Goal: Task Accomplishment & Management: Complete application form

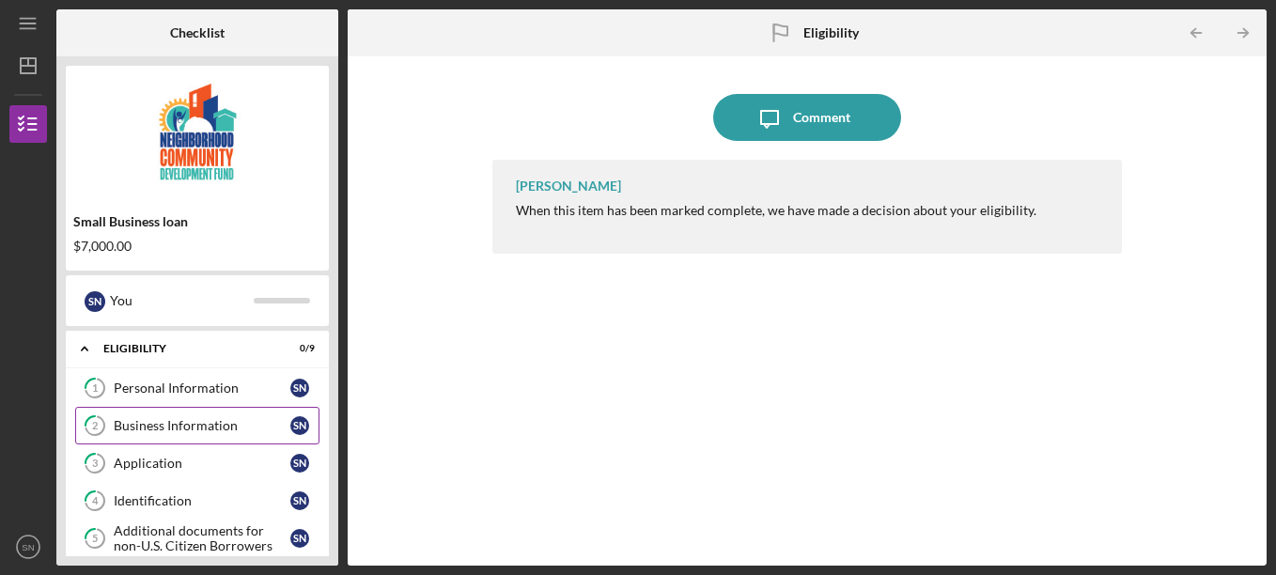
click at [169, 432] on div "Business Information" at bounding box center [202, 425] width 177 height 15
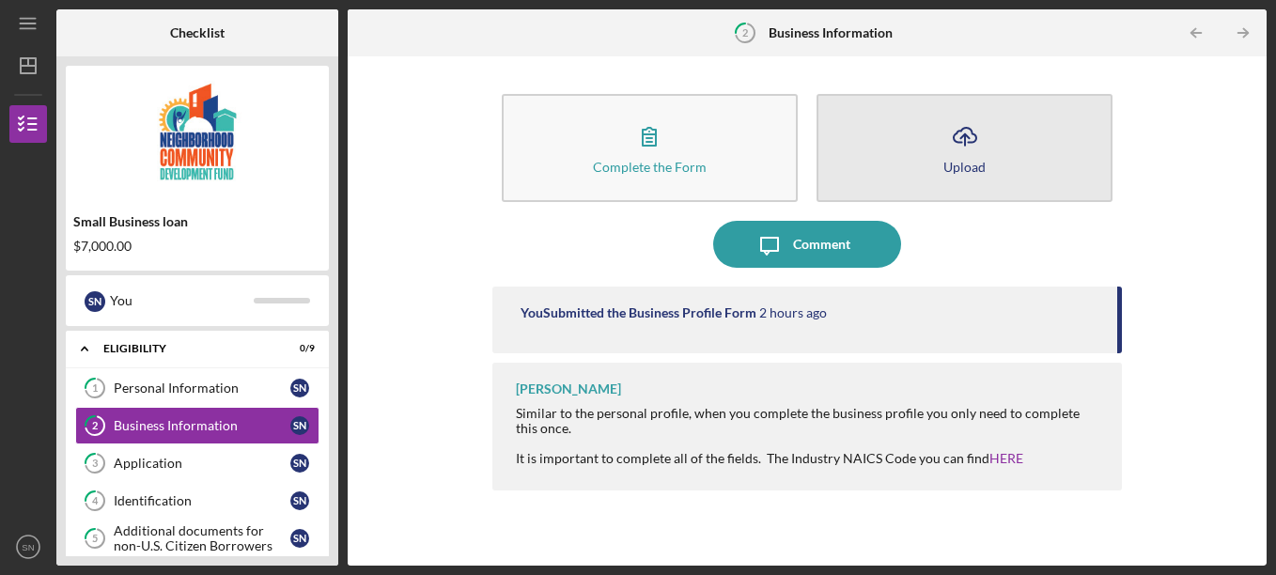
click at [987, 163] on button "Icon/Upload Upload" at bounding box center [964, 148] width 296 height 108
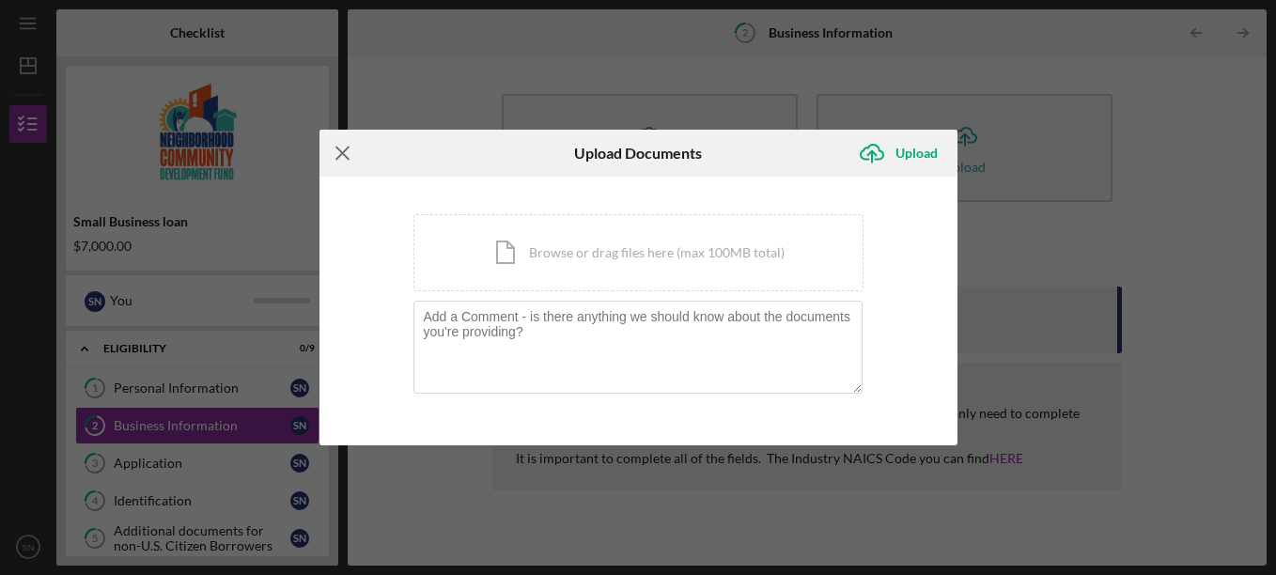
click at [338, 147] on icon "Icon/Menu Close" at bounding box center [342, 153] width 47 height 47
